Goal: Task Accomplishment & Management: Manage account settings

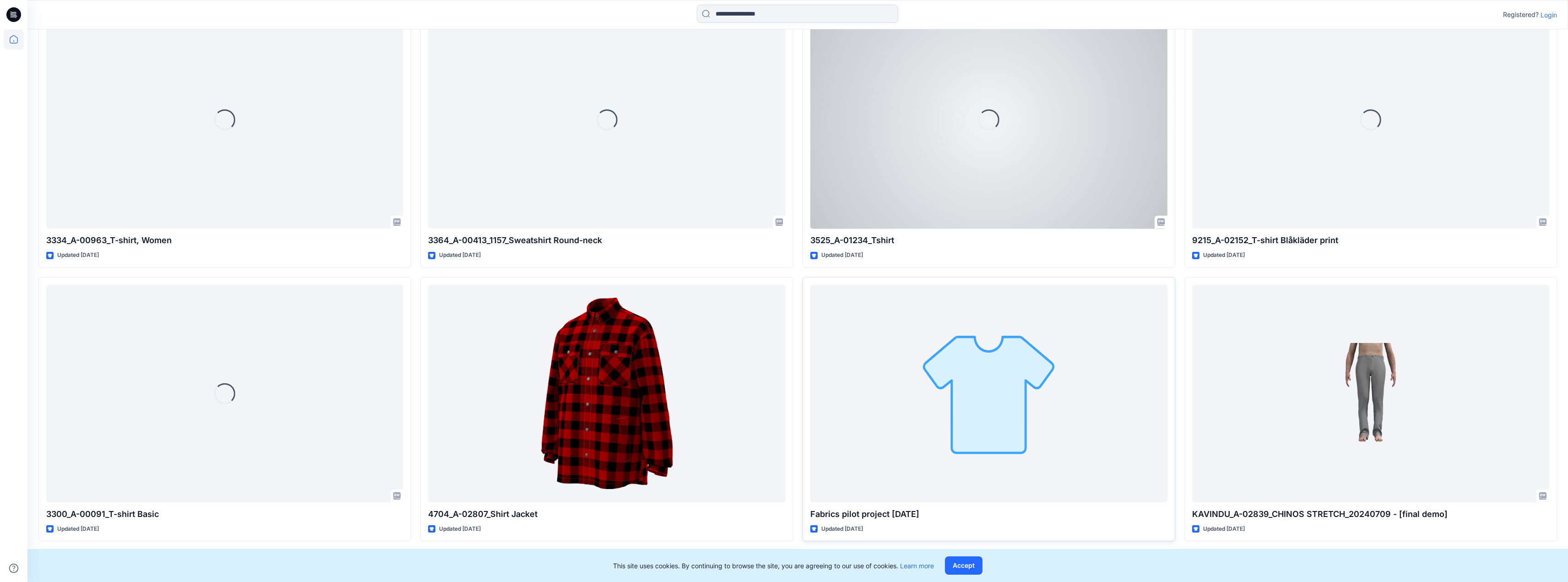
scroll to position [9348, 0]
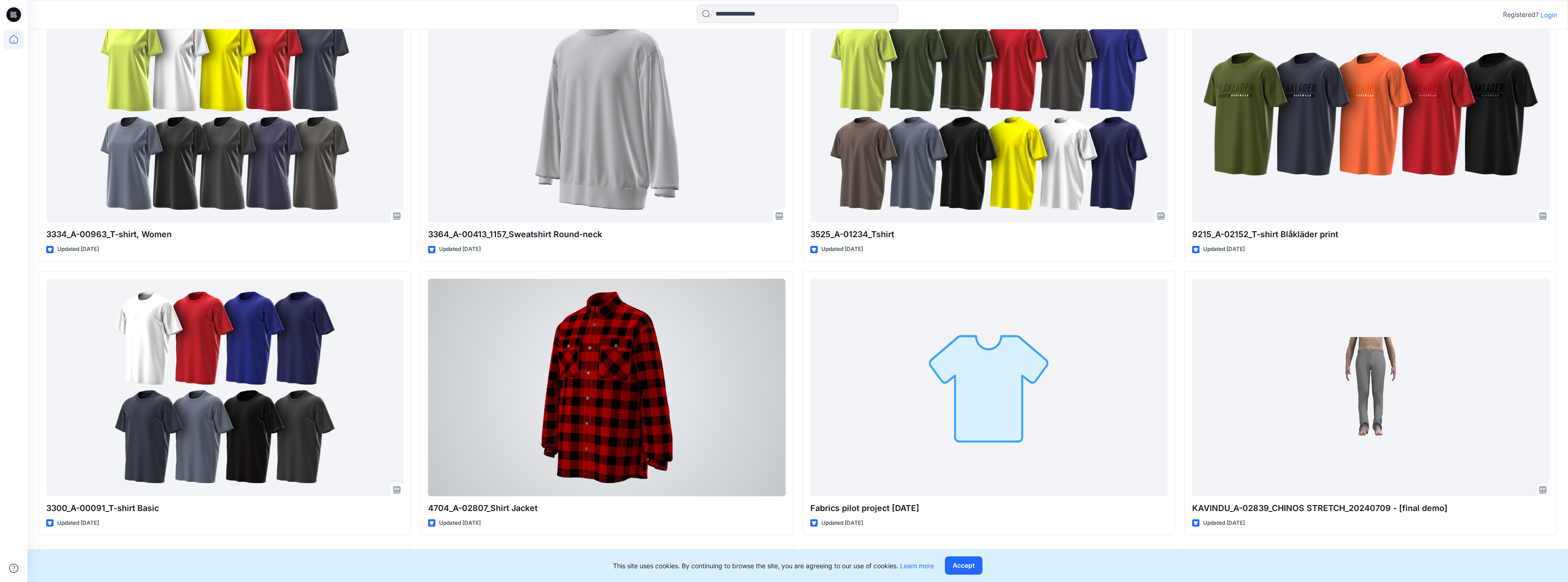
click at [688, 352] on div at bounding box center [607, 387] width 357 height 217
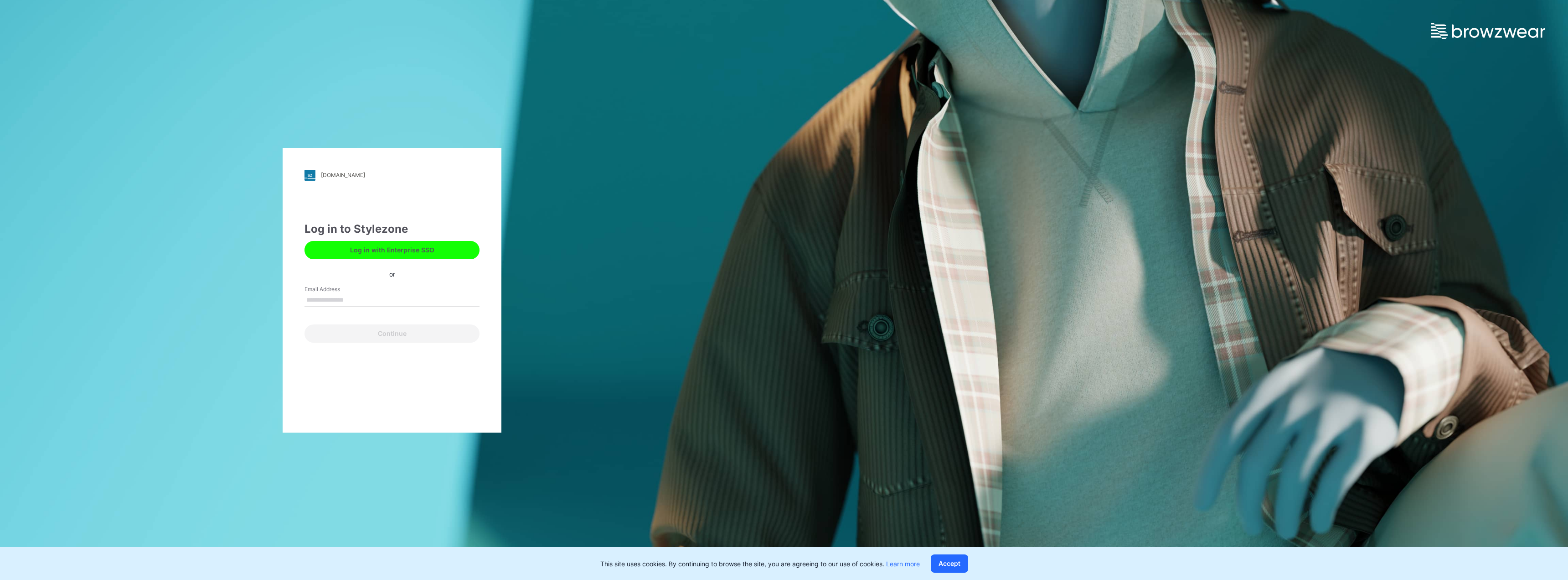
click at [332, 296] on input "Email Address" at bounding box center [392, 300] width 175 height 13
type input "**********"
click at [403, 332] on button "Continue" at bounding box center [392, 334] width 175 height 18
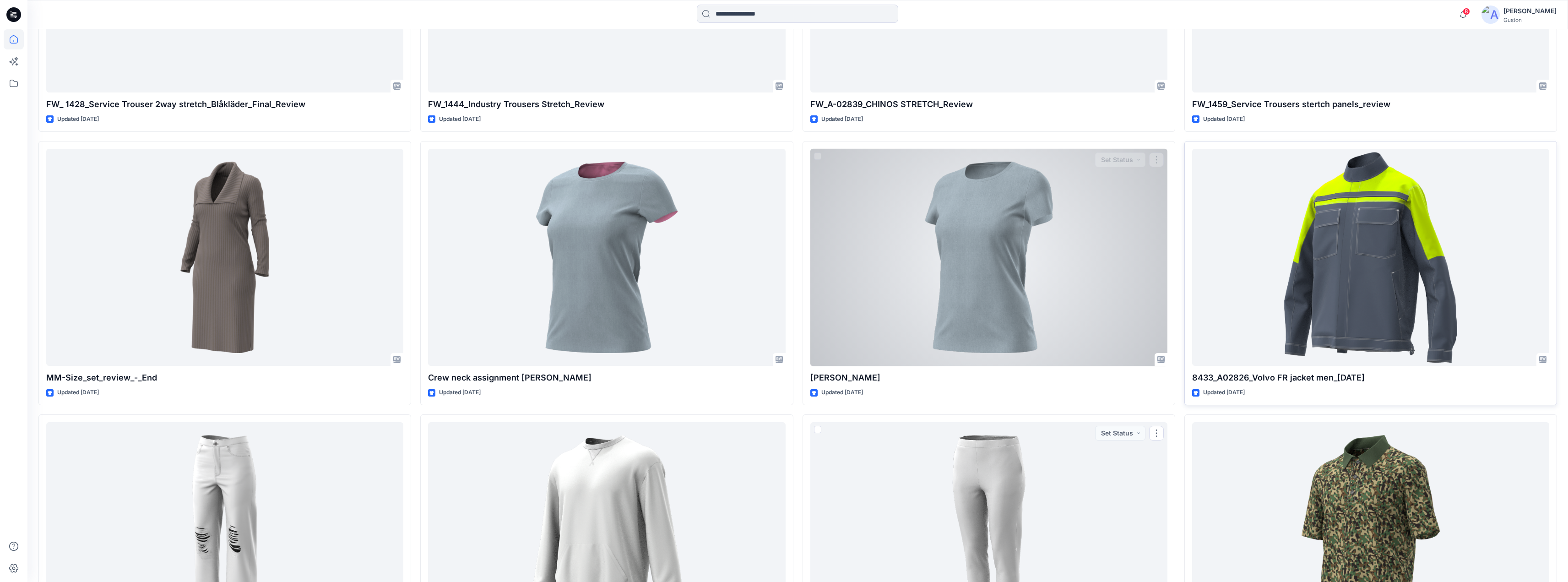
scroll to position [6365, 0]
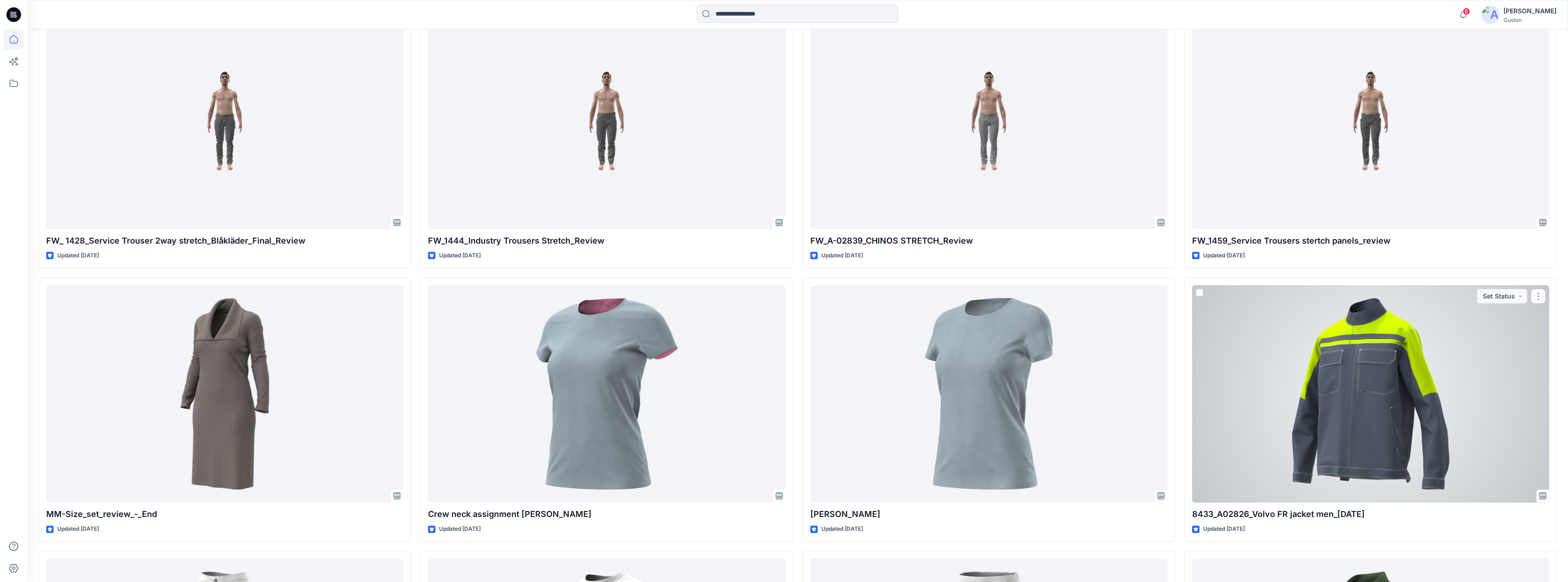
click at [1267, 374] on div at bounding box center [1370, 394] width 357 height 217
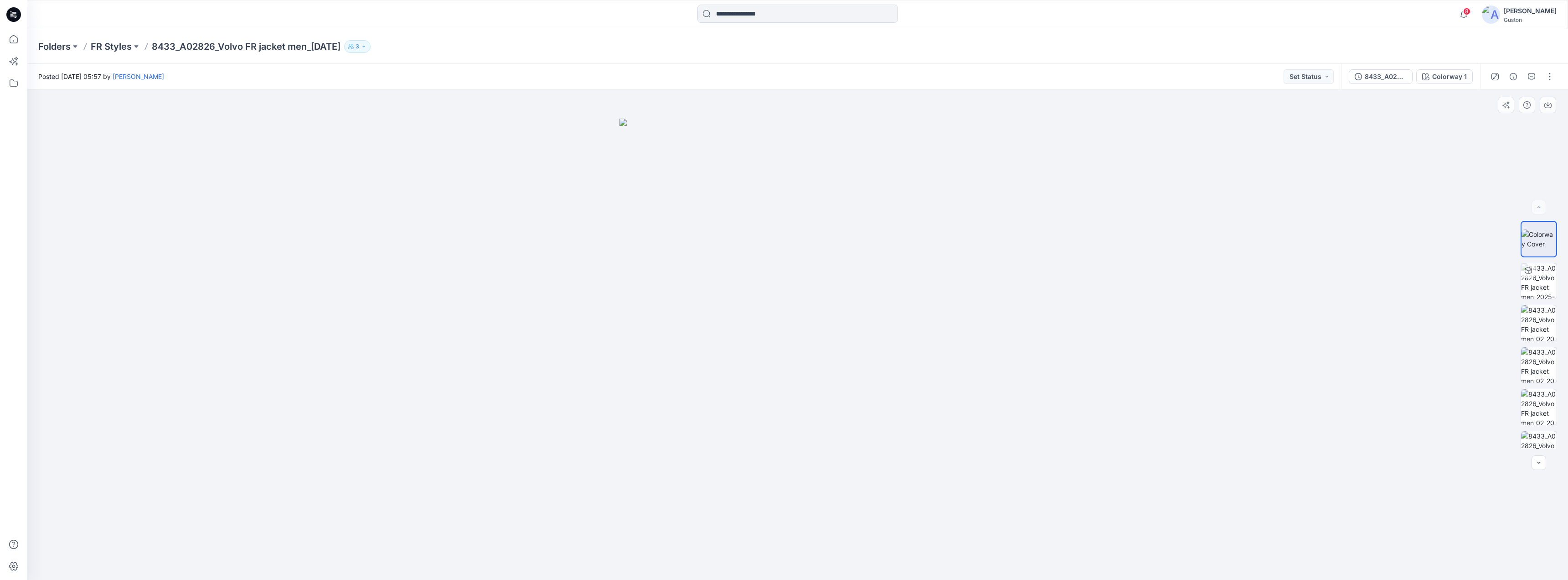
drag, startPoint x: 1039, startPoint y: 416, endPoint x: 1012, endPoint y: 418, distance: 27.1
click at [1012, 418] on div at bounding box center [798, 334] width 1541 height 490
click at [1543, 277] on img at bounding box center [1539, 281] width 35 height 35
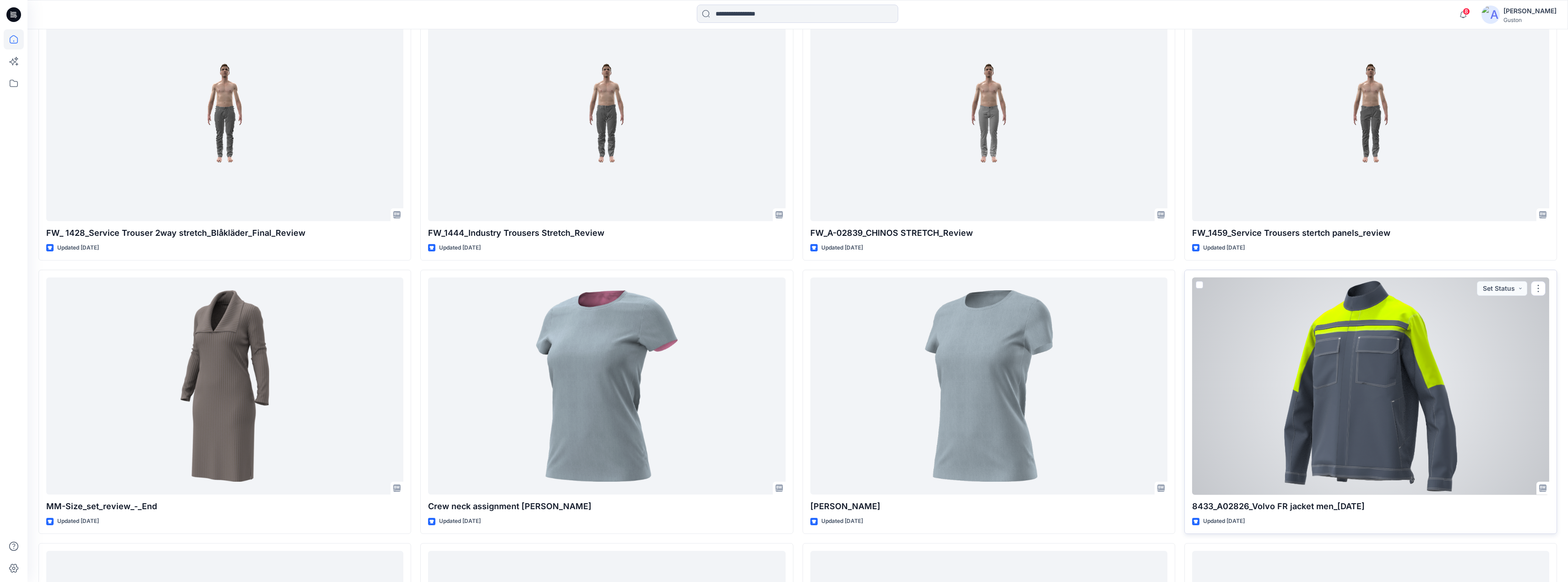
scroll to position [6362, 0]
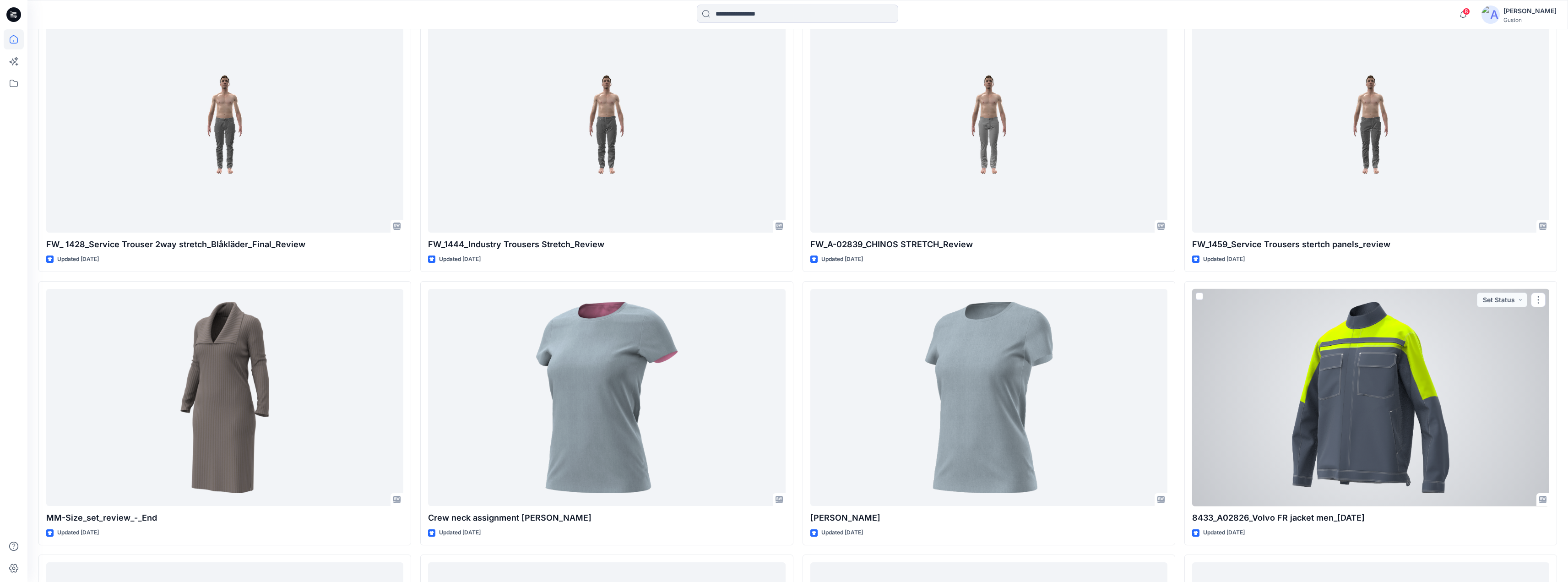
click at [1276, 342] on div at bounding box center [1370, 397] width 357 height 217
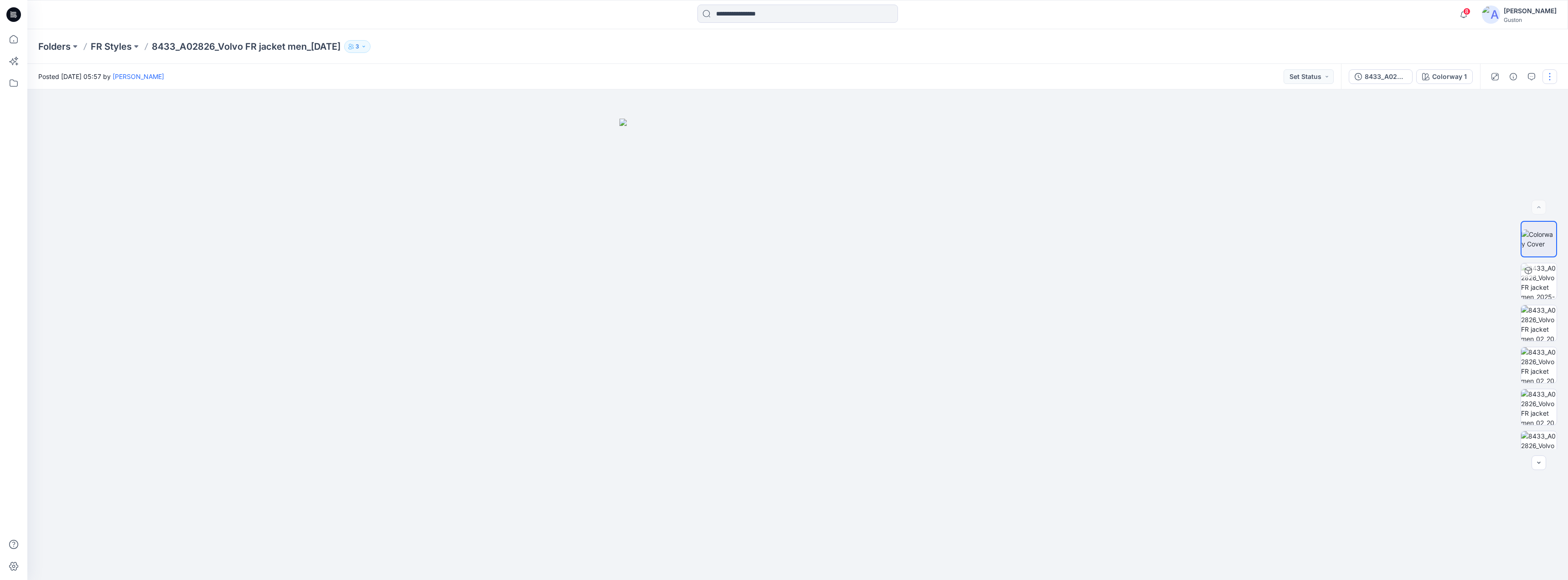
click at [1548, 78] on button "button" at bounding box center [1550, 76] width 15 height 15
click at [1340, 147] on div at bounding box center [798, 334] width 1541 height 490
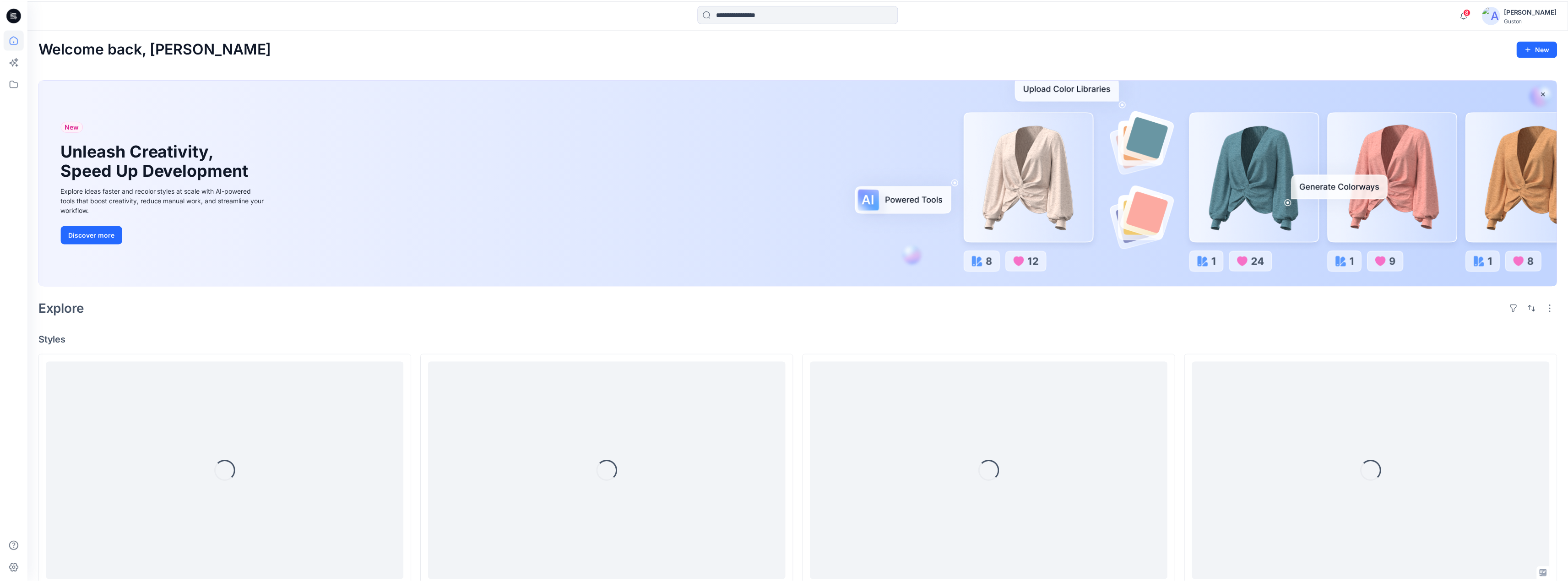
scroll to position [6362, 0]
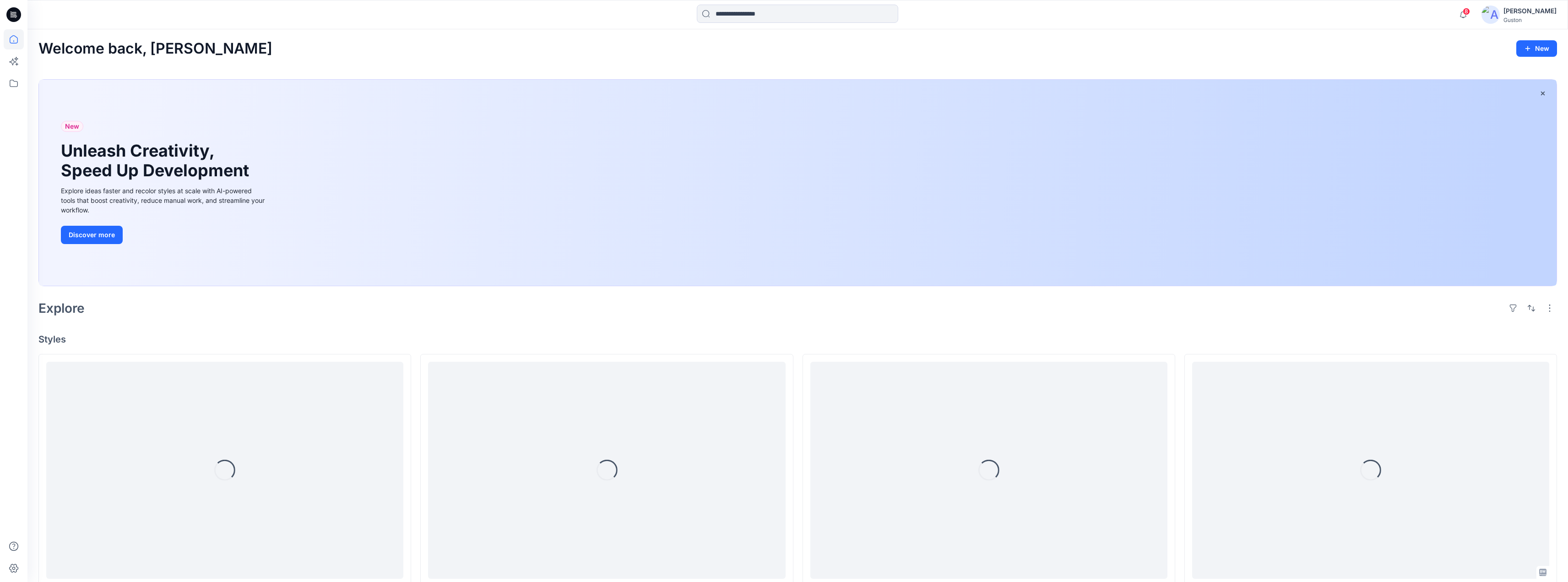
click at [1503, 8] on div "Kavindu Ramanayake" at bounding box center [1529, 11] width 53 height 11
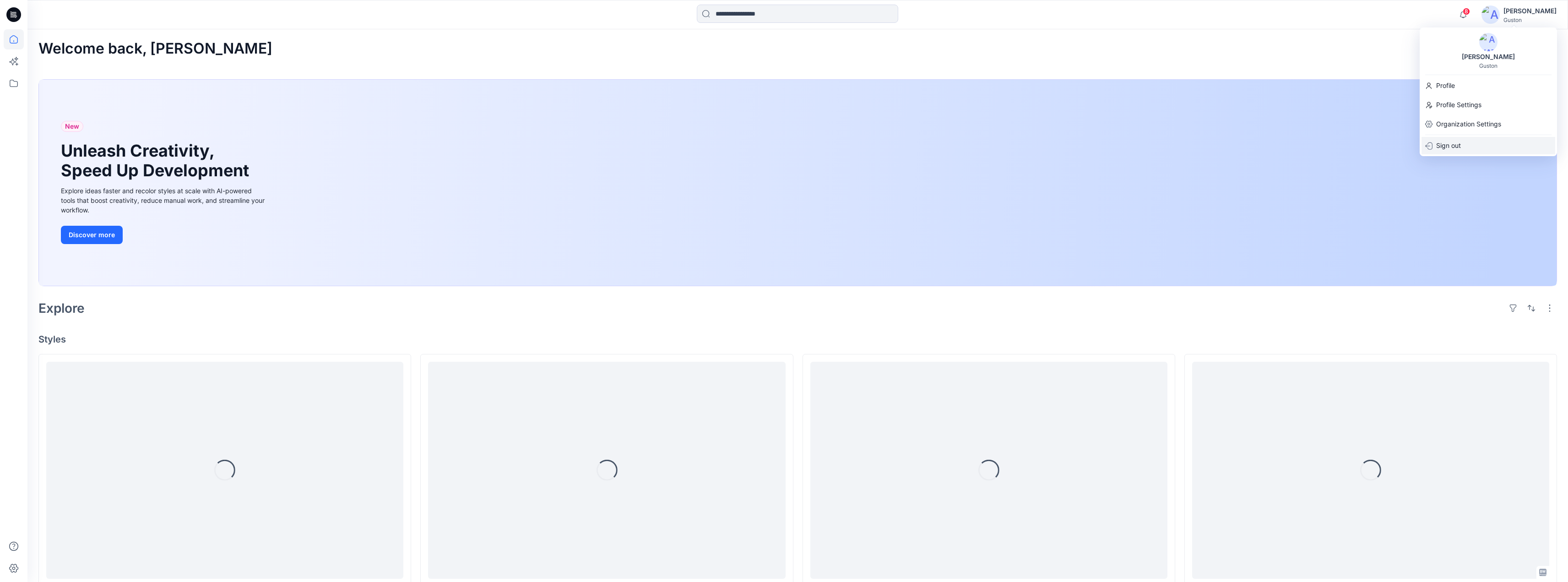
click at [1453, 144] on p "Sign out" at bounding box center [1448, 145] width 25 height 18
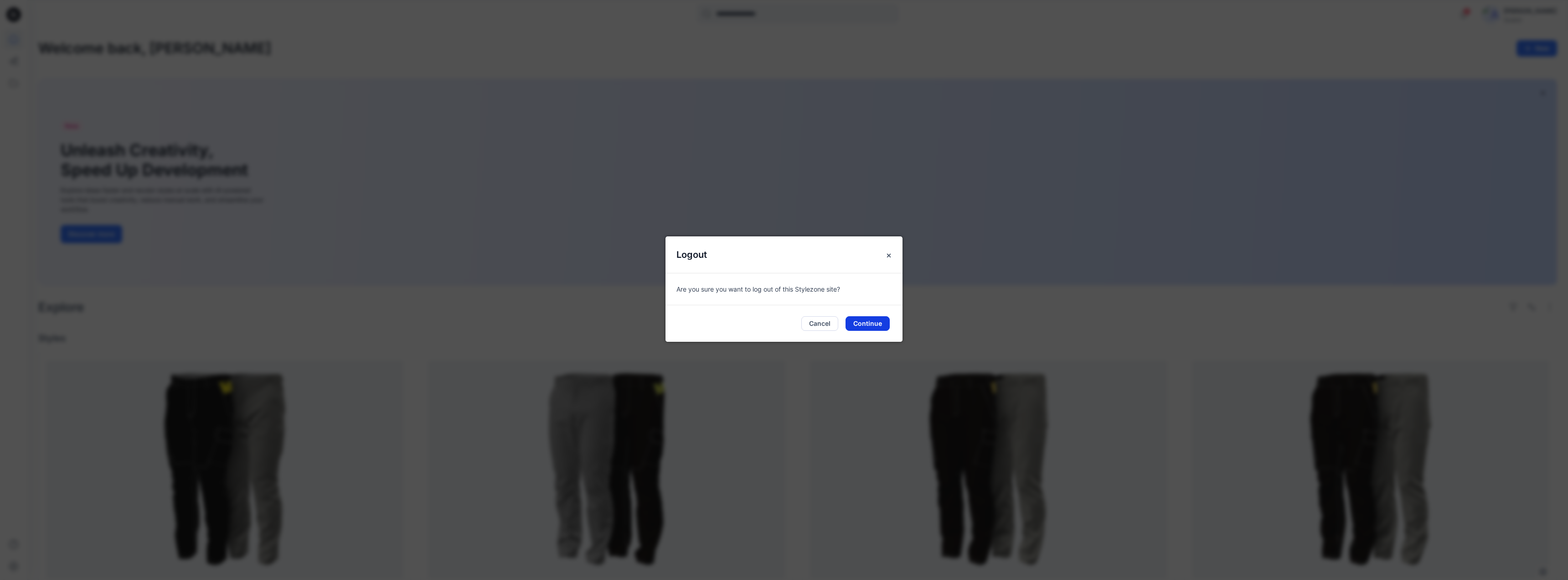
click at [865, 328] on button "Continue" at bounding box center [867, 323] width 44 height 15
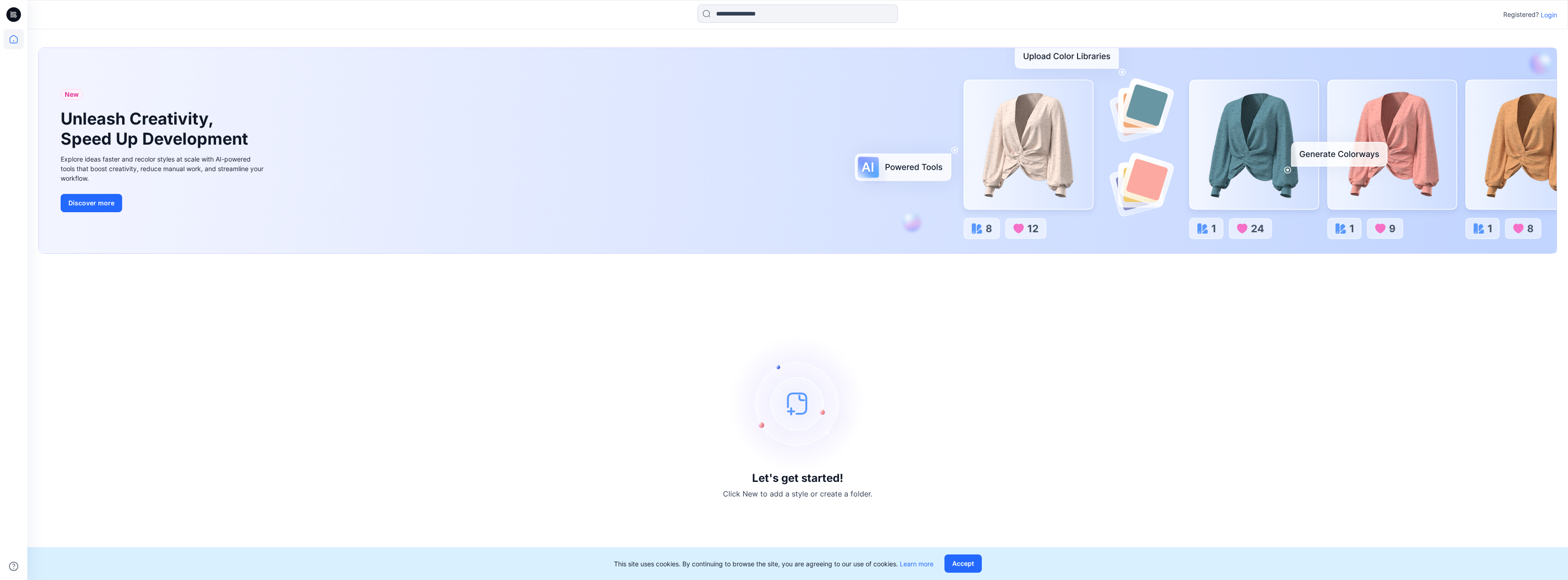
click at [11, 13] on icon at bounding box center [13, 14] width 15 height 15
click at [15, 15] on icon at bounding box center [13, 14] width 15 height 29
click at [11, 40] on icon at bounding box center [13, 39] width 20 height 20
